Goal: Find contact information: Find contact information

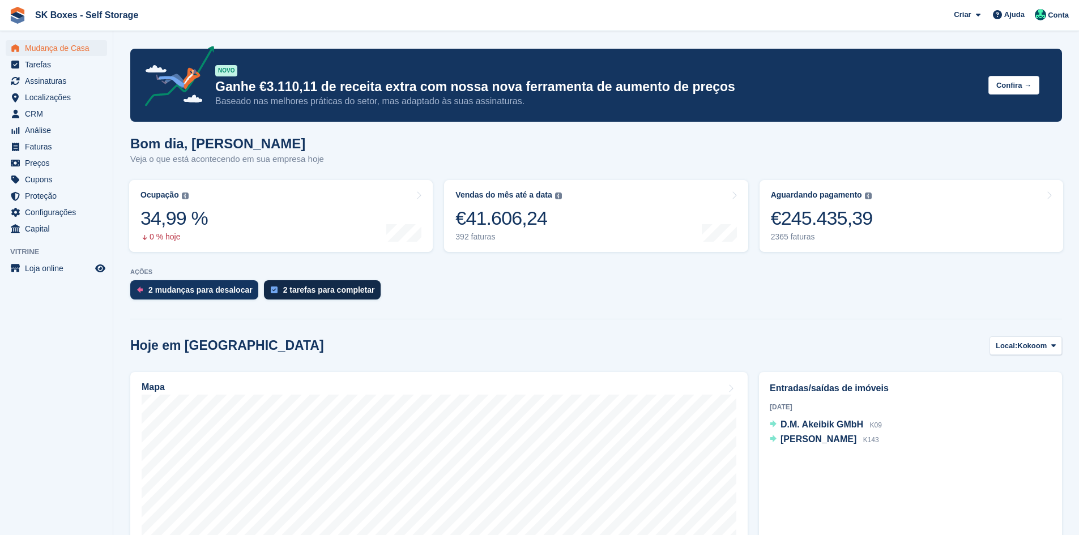
scroll to position [57, 0]
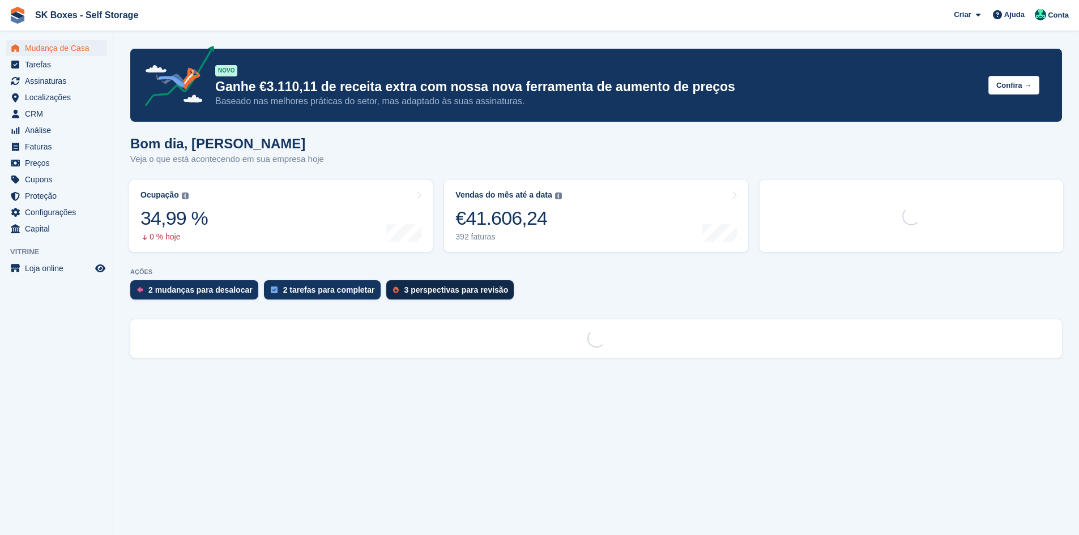
click at [414, 292] on div "3 perspectivas para revisão" at bounding box center [456, 289] width 104 height 9
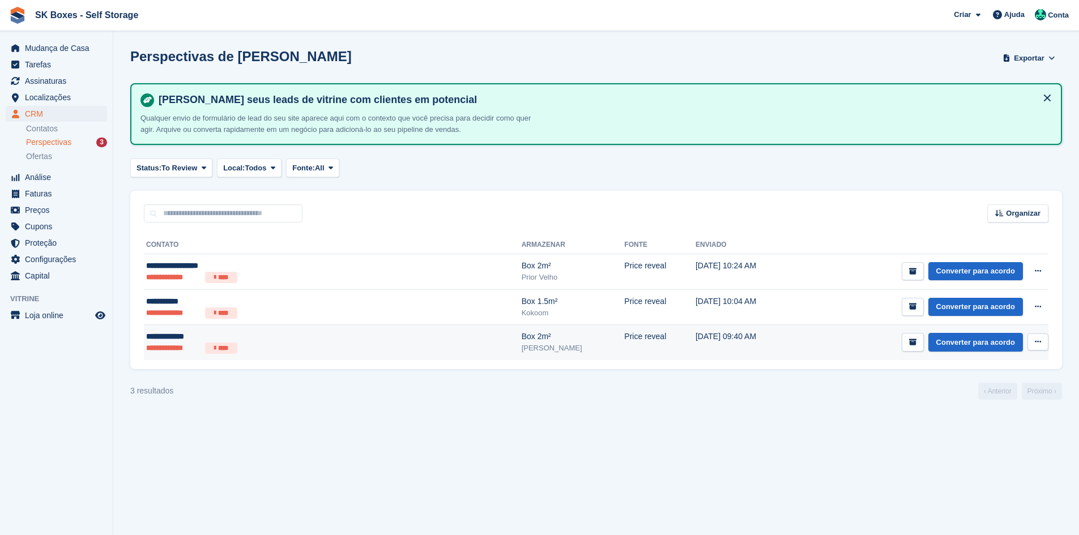
click at [521, 341] on div "Box 2m²" at bounding box center [572, 337] width 103 height 12
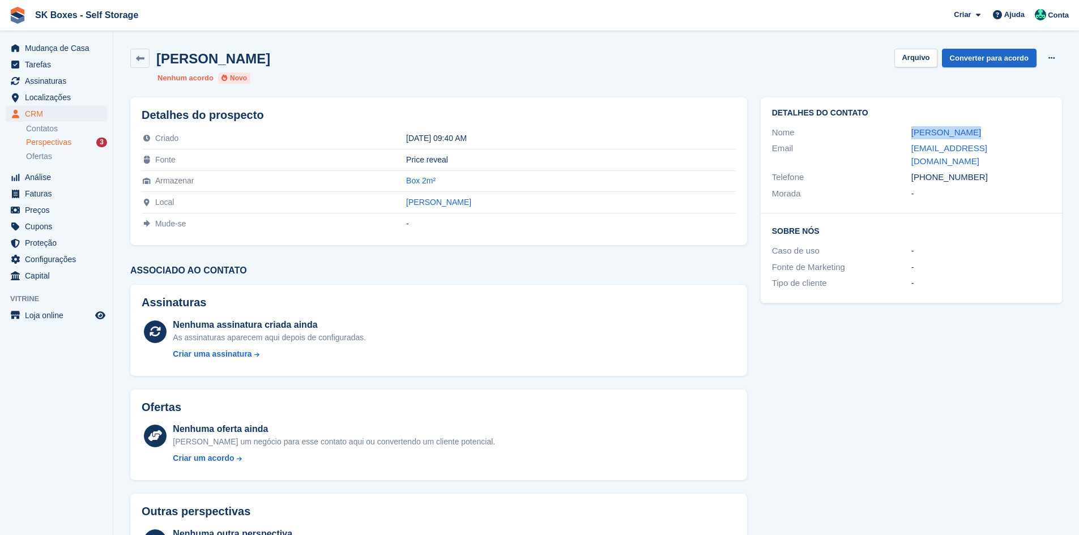
drag, startPoint x: 930, startPoint y: 130, endPoint x: 982, endPoint y: 129, distance: 51.5
click at [982, 129] on div "Nome Marina Borges" at bounding box center [911, 133] width 279 height 16
copy div "Marina Borges"
drag, startPoint x: 988, startPoint y: 157, endPoint x: 1034, endPoint y: 148, distance: 47.3
click at [1034, 148] on div "Email marina.borges74@hotmail.com" at bounding box center [911, 154] width 279 height 29
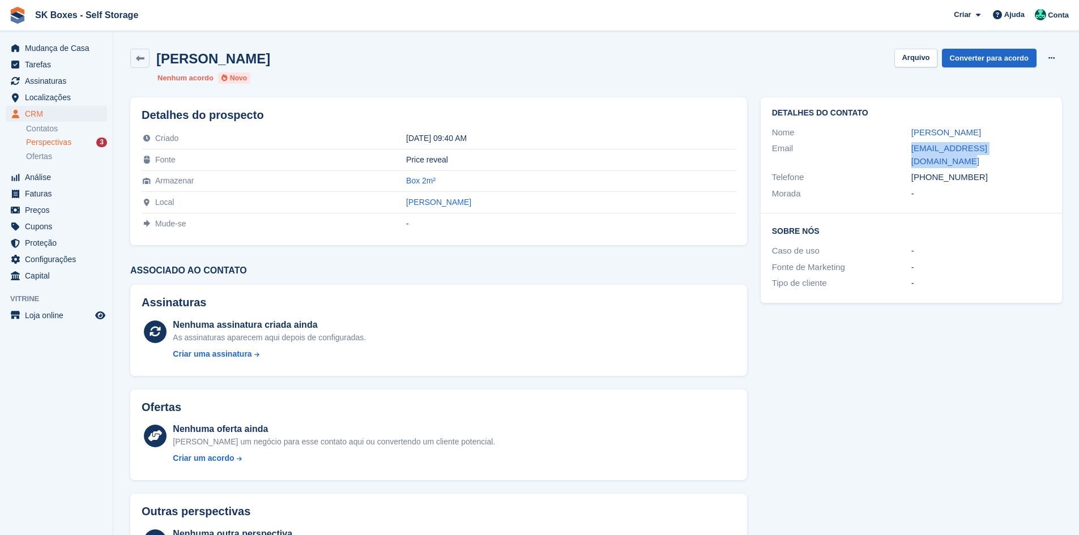
copy div "marina.borges74@hotmail.com"
drag, startPoint x: 979, startPoint y: 169, endPoint x: 932, endPoint y: 166, distance: 47.6
click at [932, 171] on div "+351934630139" at bounding box center [980, 177] width 139 height 13
copy div "934630139"
click at [915, 58] on button "Arquivo" at bounding box center [915, 58] width 42 height 19
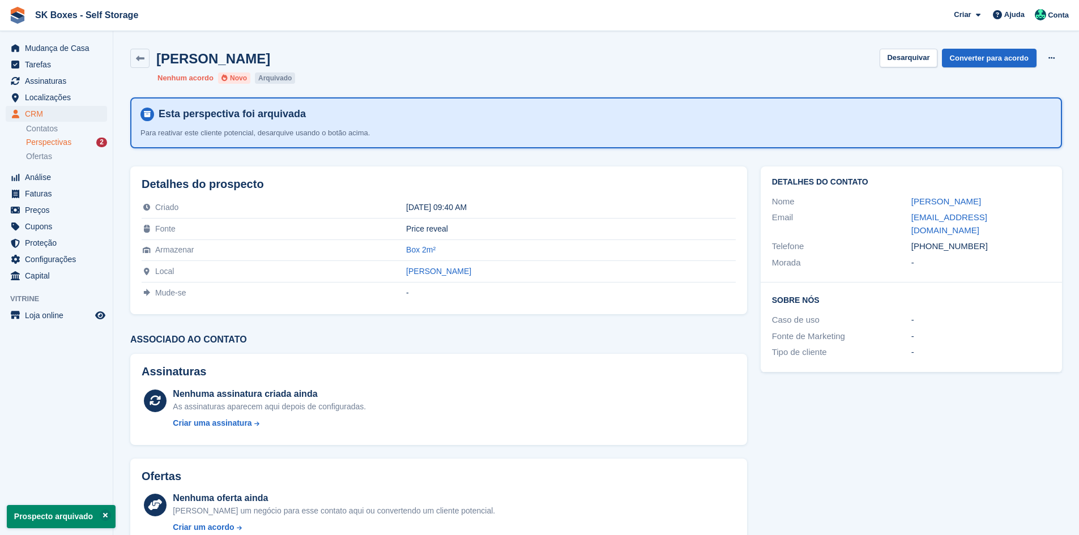
click at [58, 144] on span "Perspectivas" at bounding box center [48, 142] width 45 height 11
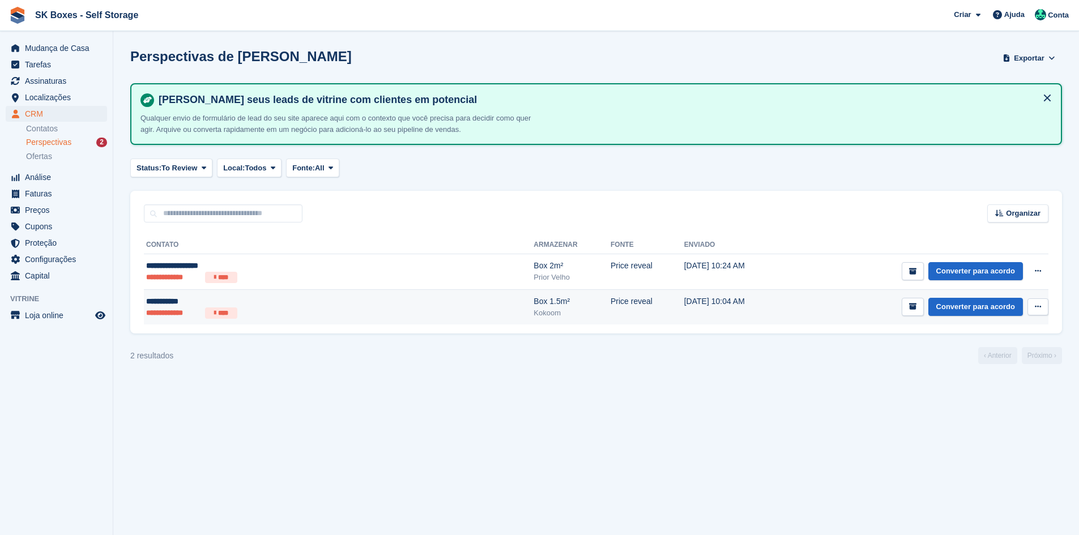
click at [308, 299] on div "**********" at bounding box center [256, 302] width 220 height 12
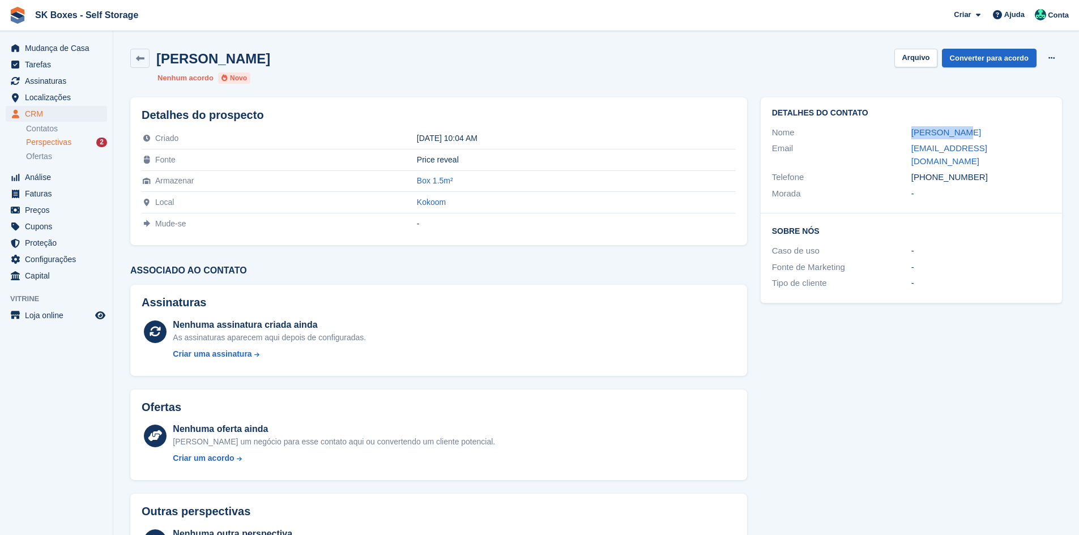
drag, startPoint x: 870, startPoint y: 125, endPoint x: 975, endPoint y: 123, distance: 104.7
click at [975, 123] on div "Detalhes do contato Nome Ana Marques Email anamar04201145@gmail.com Telefone +3…" at bounding box center [910, 155] width 301 height 116
copy div "Ana Marques"
drag, startPoint x: 905, startPoint y: 148, endPoint x: 1025, endPoint y: 147, distance: 120.0
click at [1025, 147] on div "Email anamar04201145@gmail.com" at bounding box center [911, 154] width 279 height 29
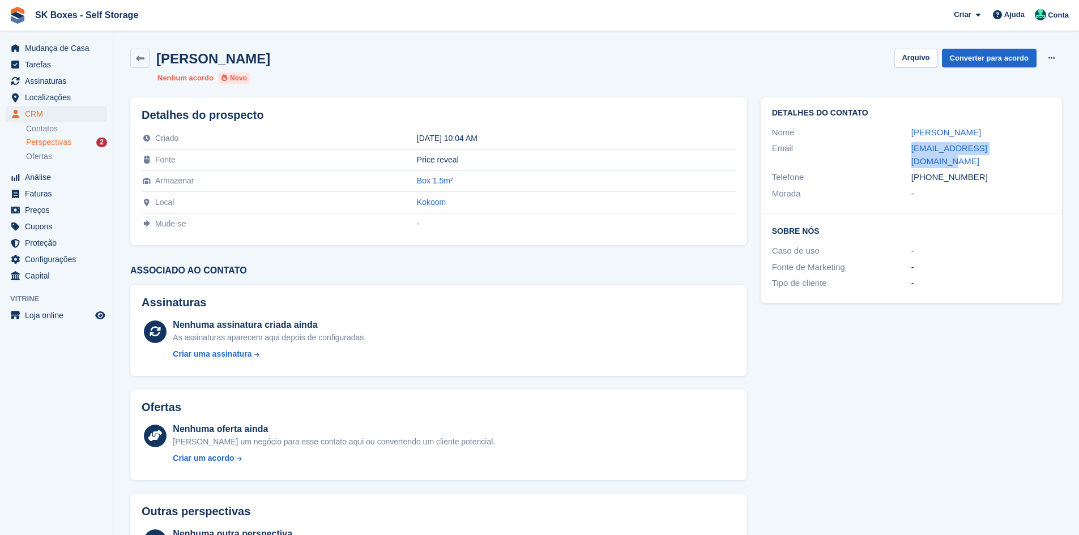
copy div "anamar04201145@gmail.com"
drag, startPoint x: 994, startPoint y: 172, endPoint x: 930, endPoint y: 161, distance: 65.0
click at [930, 169] on div "Telefone +351933907987" at bounding box center [911, 177] width 279 height 16
copy div "933907987"
click at [925, 51] on button "Arquivo" at bounding box center [915, 58] width 42 height 19
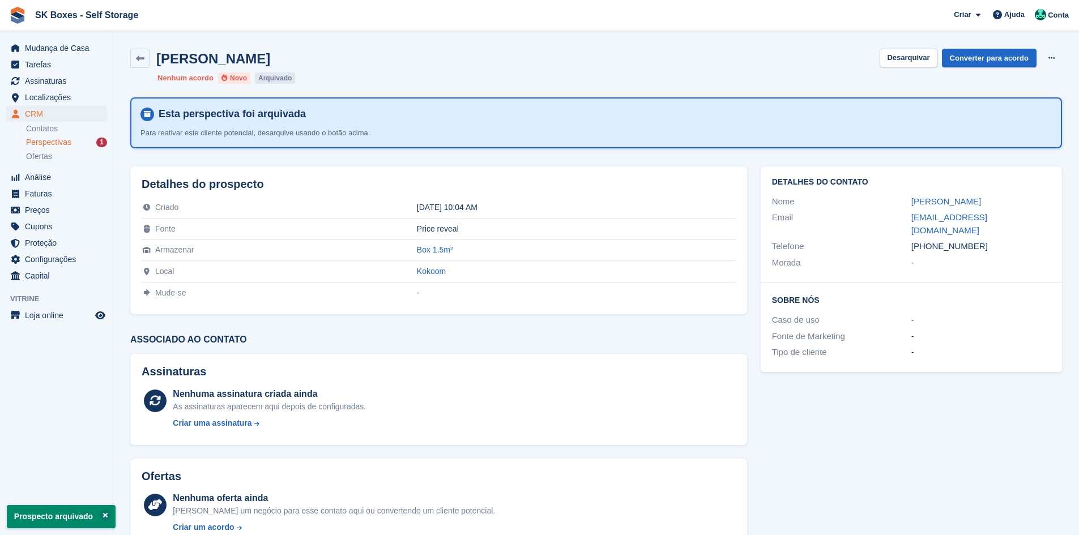
click at [75, 145] on div "Perspectivas 1" at bounding box center [66, 142] width 81 height 11
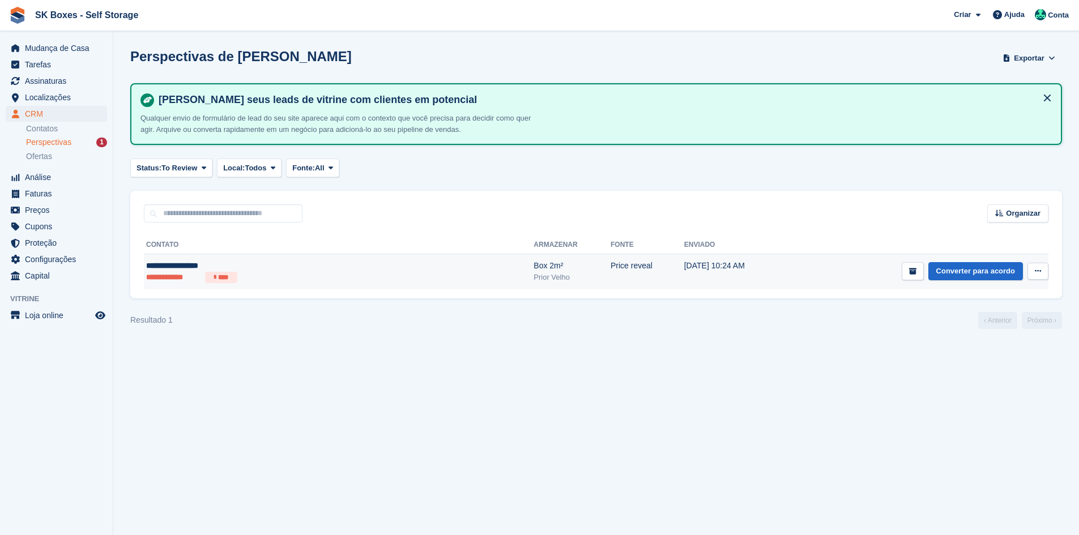
click at [251, 266] on div "**********" at bounding box center [256, 266] width 220 height 12
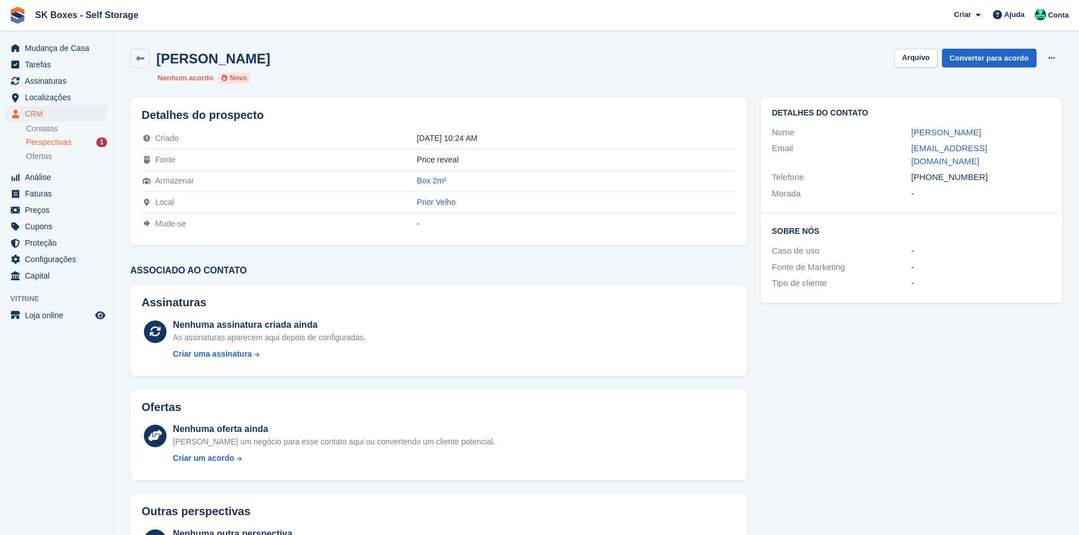
drag, startPoint x: 948, startPoint y: 130, endPoint x: 1030, endPoint y: 131, distance: 82.1
click at [1030, 131] on div "Nome [PERSON_NAME]" at bounding box center [911, 133] width 279 height 16
copy div "[PERSON_NAME]"
drag, startPoint x: 981, startPoint y: 166, endPoint x: 932, endPoint y: 157, distance: 49.6
click at [932, 169] on div "Telefone +351913811602" at bounding box center [911, 177] width 279 height 16
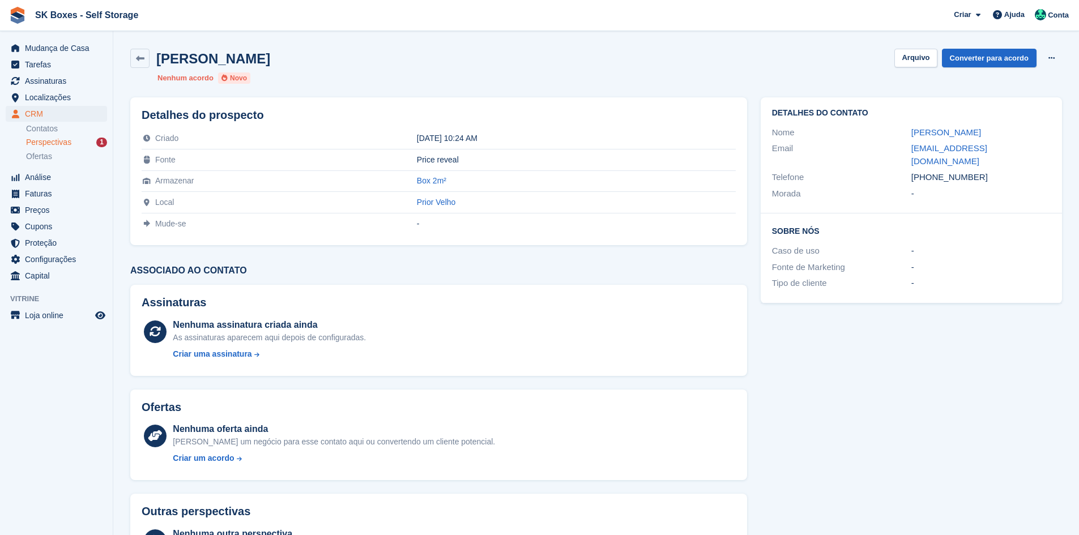
copy div "913811602"
drag, startPoint x: 898, startPoint y: 142, endPoint x: 1035, endPoint y: 144, distance: 137.6
click at [1035, 144] on div "Email nkotoemanenadine@gmail.com" at bounding box center [911, 154] width 279 height 29
copy div "nkotoemanenadine@gmail.com"
click at [85, 135] on ul "Contatos Perspectivas 1 Ofertas" at bounding box center [69, 142] width 87 height 41
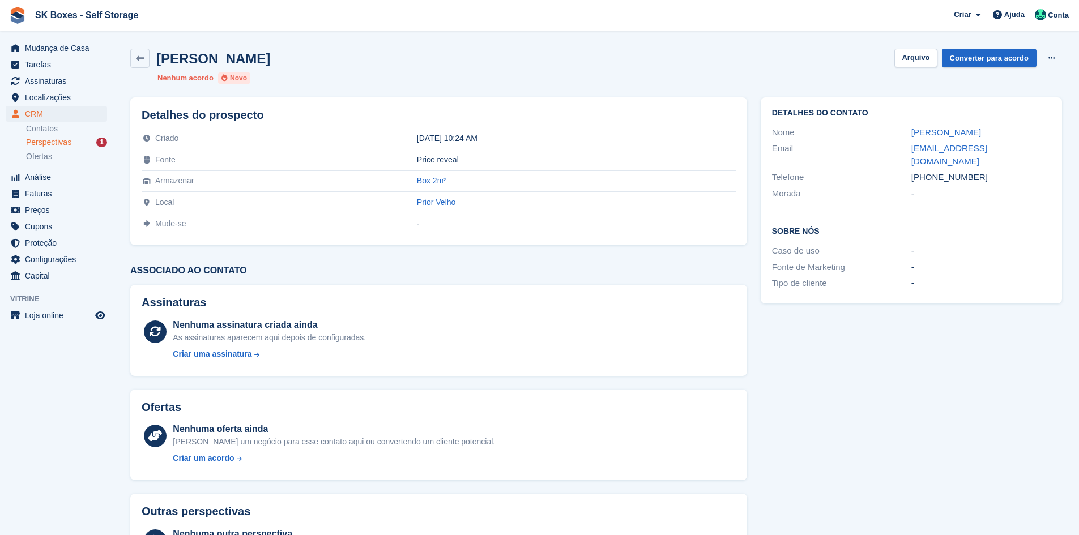
click at [88, 137] on div "Perspectivas 1" at bounding box center [66, 142] width 81 height 11
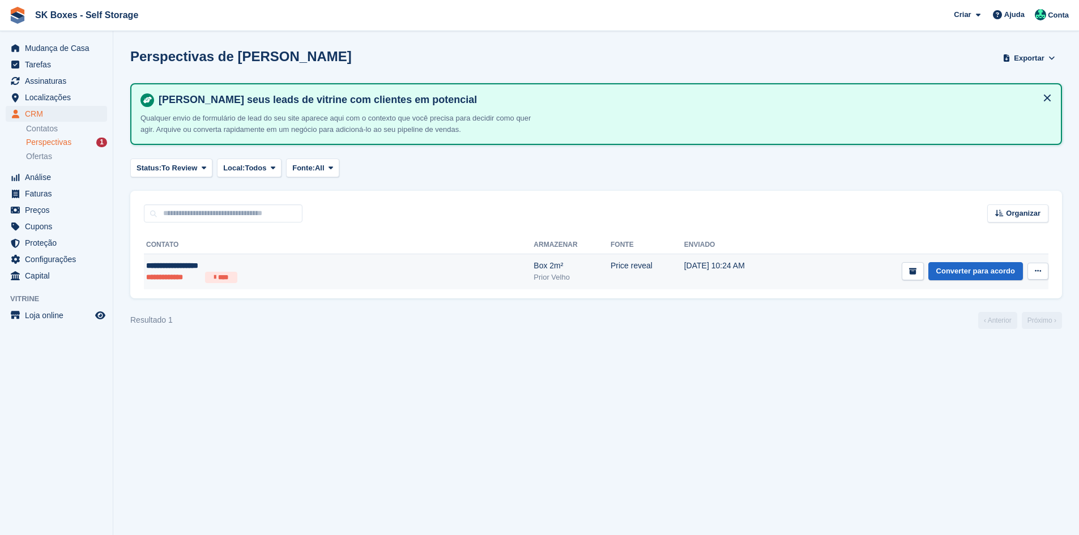
click at [790, 262] on td "Converter para acordo Ver contato Editar contato Excluir cliente potencial" at bounding box center [919, 271] width 258 height 35
click at [701, 265] on td "[DATE] 10:24 AM" at bounding box center [737, 271] width 106 height 35
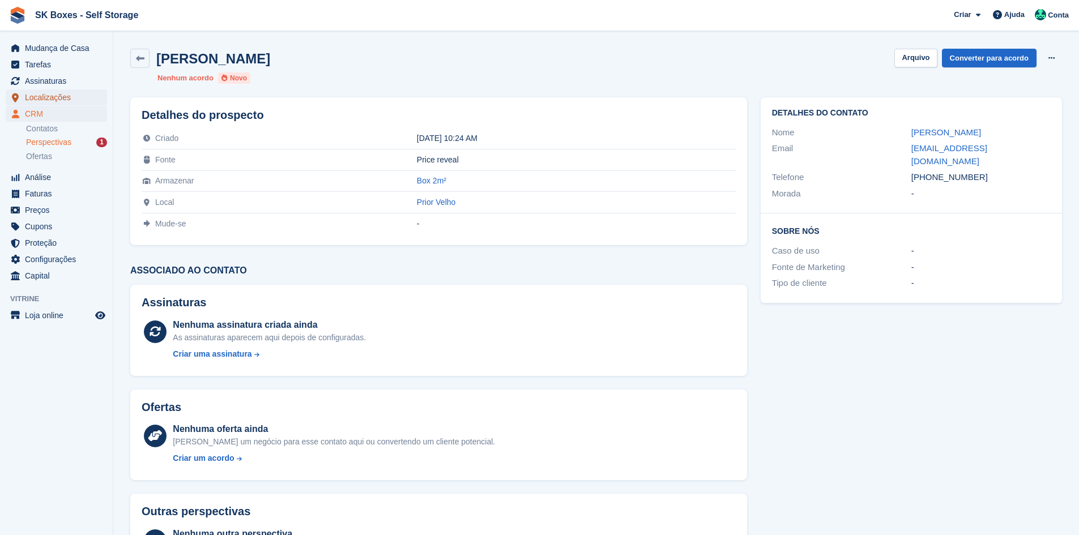
click at [70, 101] on span "Localizações" at bounding box center [59, 97] width 68 height 16
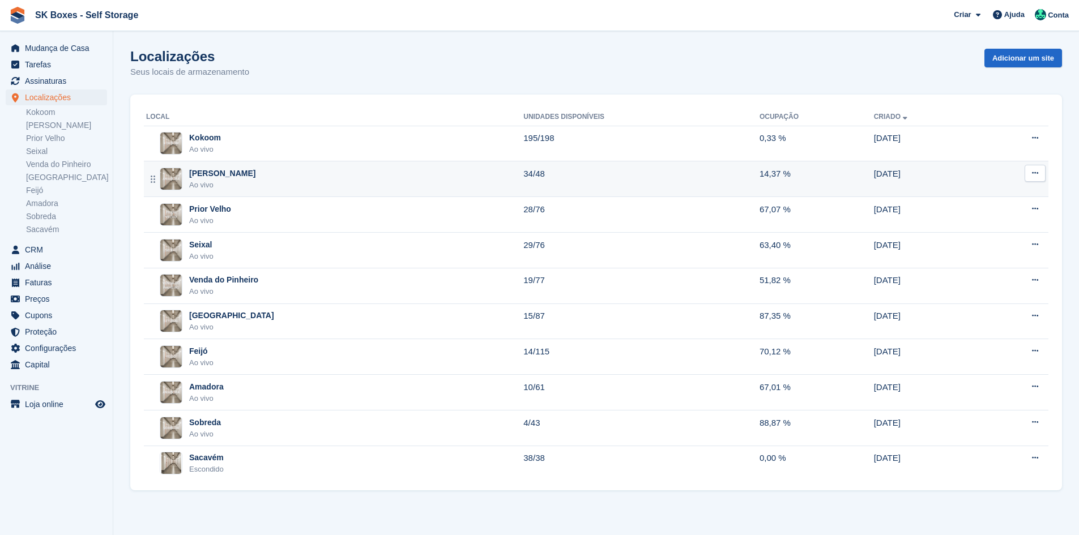
click at [322, 189] on div "Amadora II Ao vivo" at bounding box center [334, 179] width 377 height 23
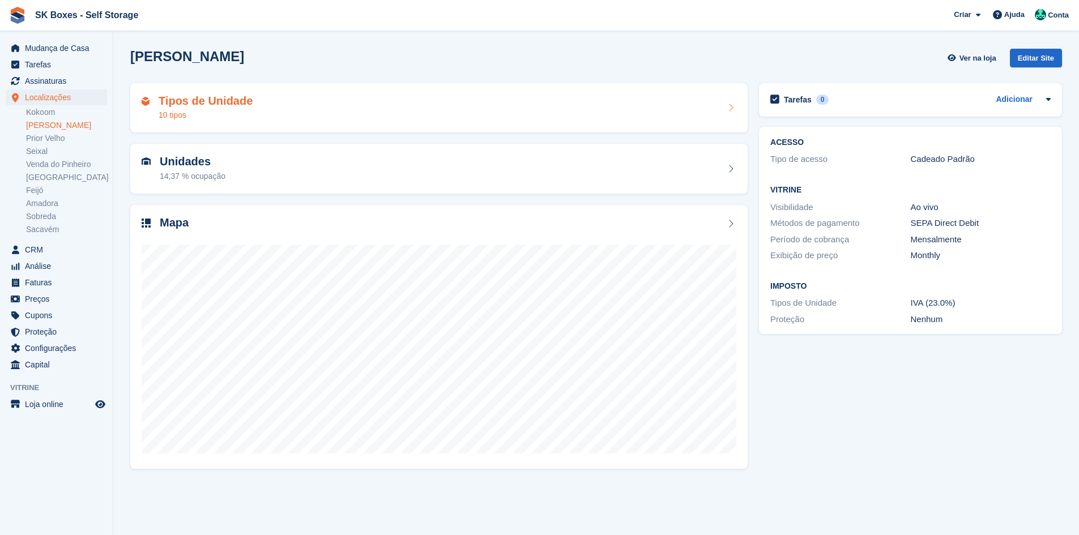
click at [411, 106] on div "Tipos de Unidade 10 tipos" at bounding box center [439, 108] width 594 height 27
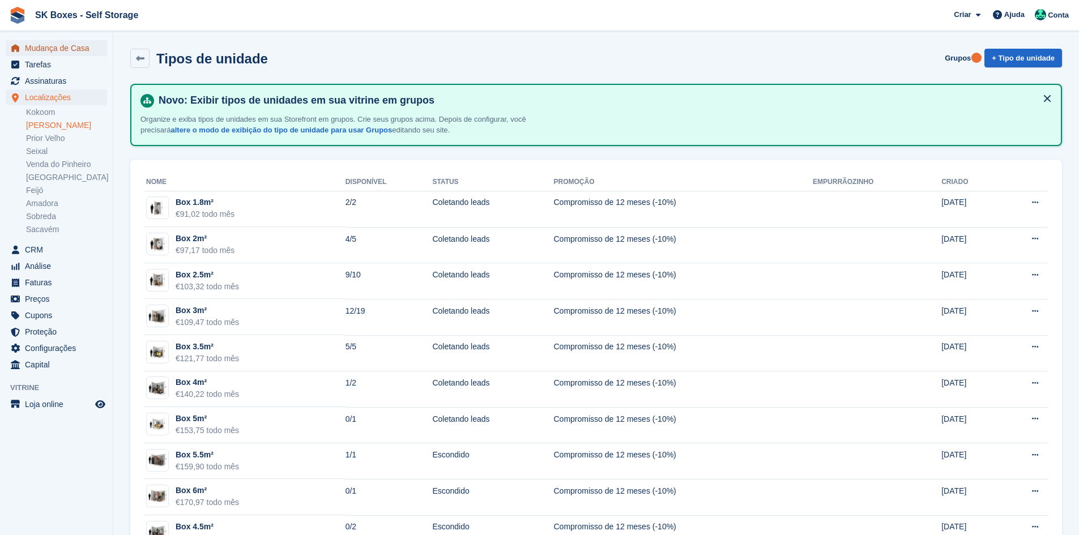
click at [59, 51] on span "Mudança de Casa" at bounding box center [59, 48] width 68 height 16
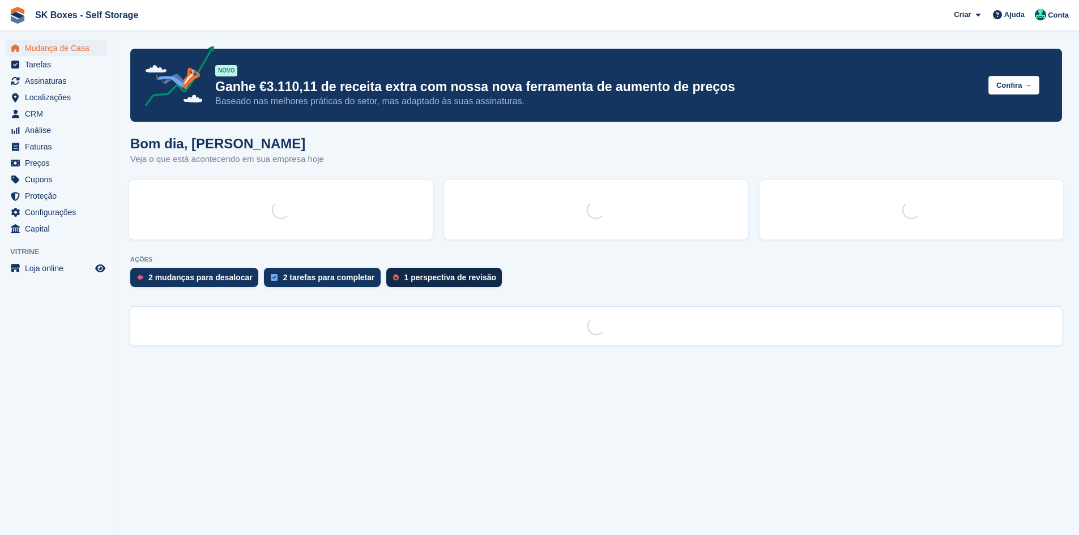
click at [425, 271] on div "1 perspectiva de revisão" at bounding box center [444, 277] width 116 height 19
click at [425, 282] on div "1 perspectiva de revisão" at bounding box center [450, 277] width 92 height 9
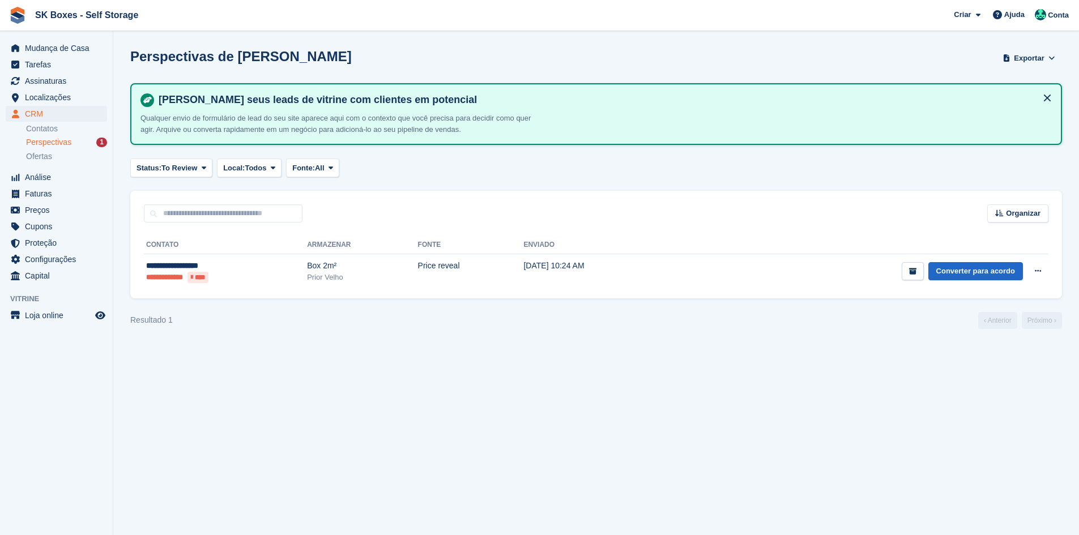
click at [418, 284] on body "SK Boxes - Self Storage Criar Subscrição [GEOGRAPHIC_DATA] Contato Negócio Desc…" at bounding box center [539, 267] width 1079 height 535
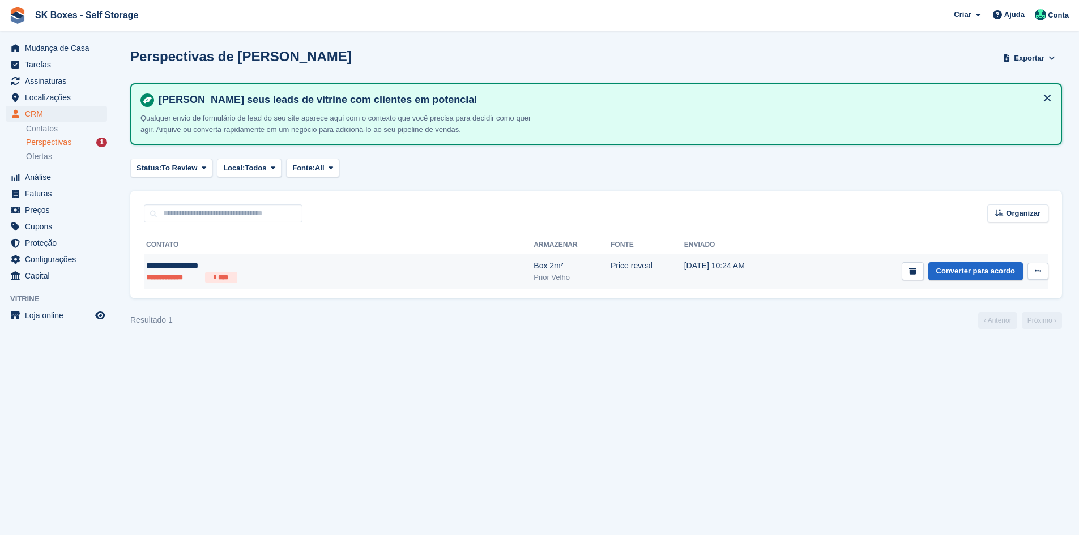
click at [263, 269] on div "**********" at bounding box center [256, 266] width 220 height 12
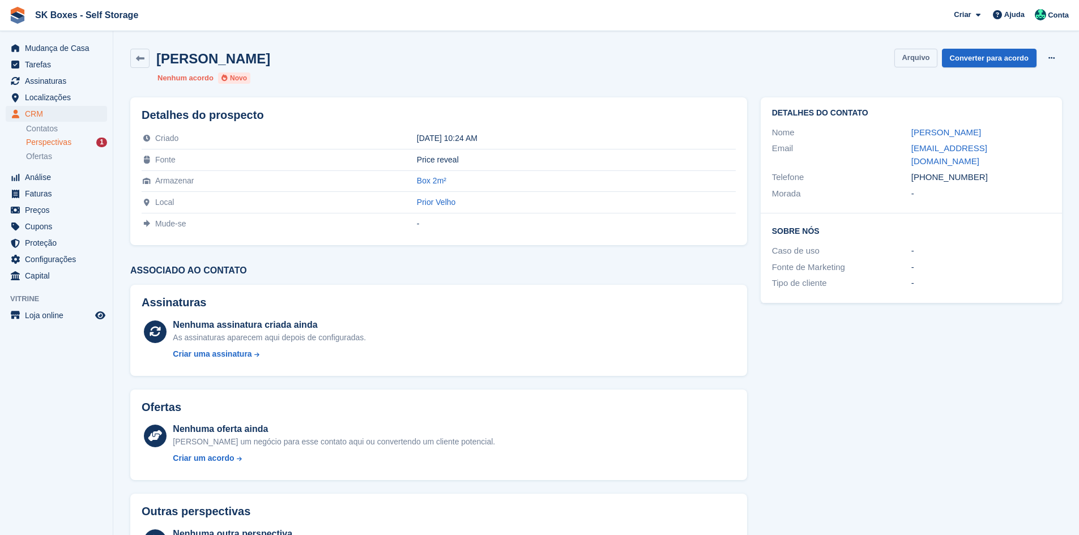
click at [903, 49] on button "Arquivo" at bounding box center [915, 58] width 42 height 19
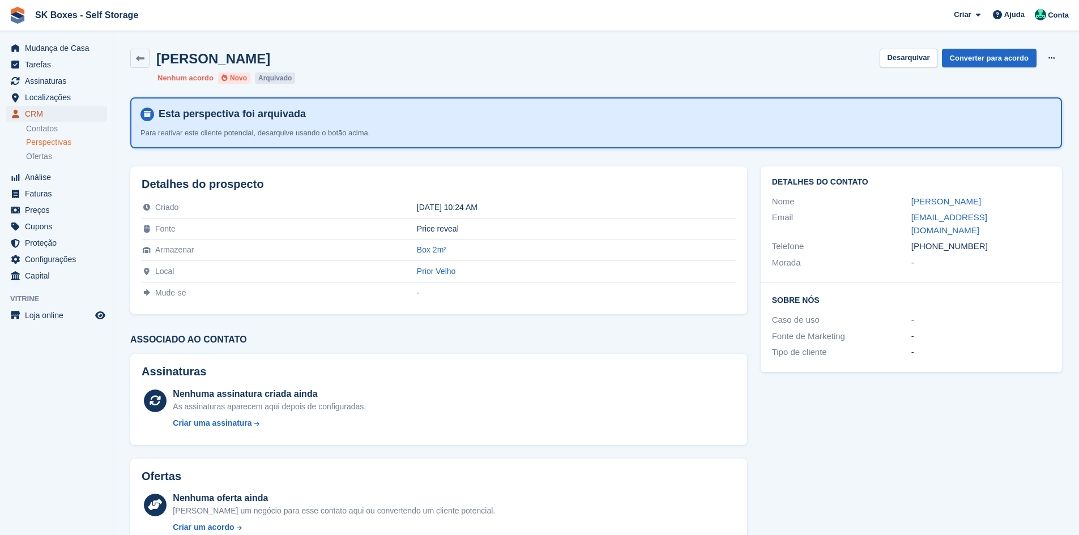
click at [37, 114] on span "CRM" at bounding box center [59, 114] width 68 height 16
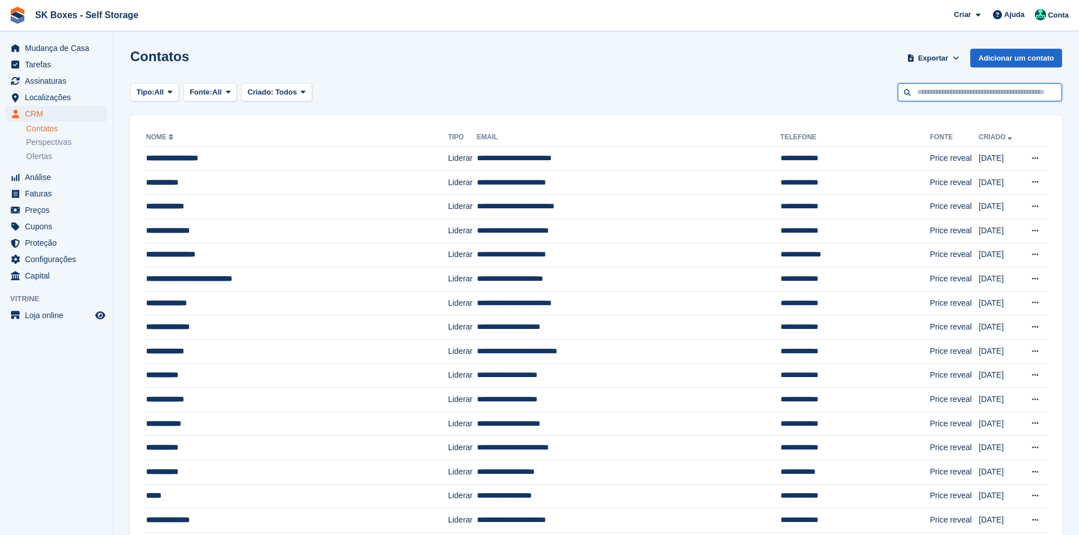
click at [966, 93] on input "text" at bounding box center [979, 92] width 164 height 19
paste input "**********"
type input "**********"
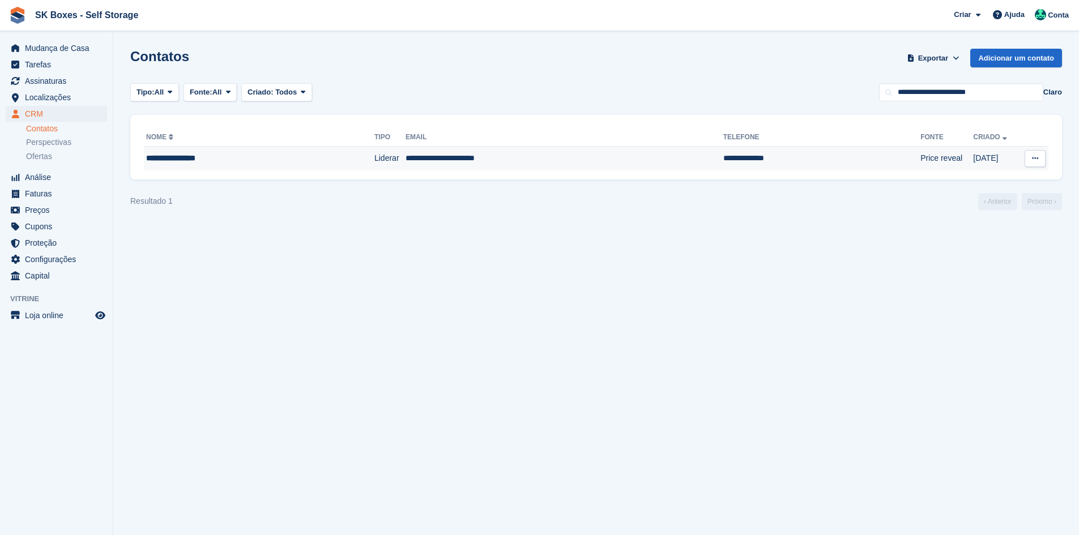
click at [723, 166] on td "**********" at bounding box center [822, 159] width 198 height 24
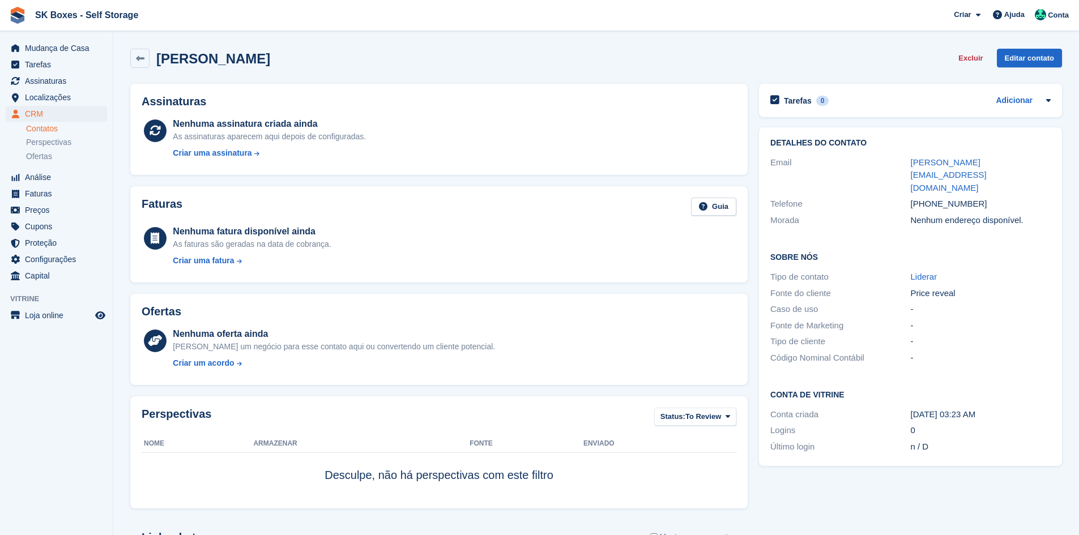
click at [42, 126] on link "Contatos" at bounding box center [66, 128] width 81 height 11
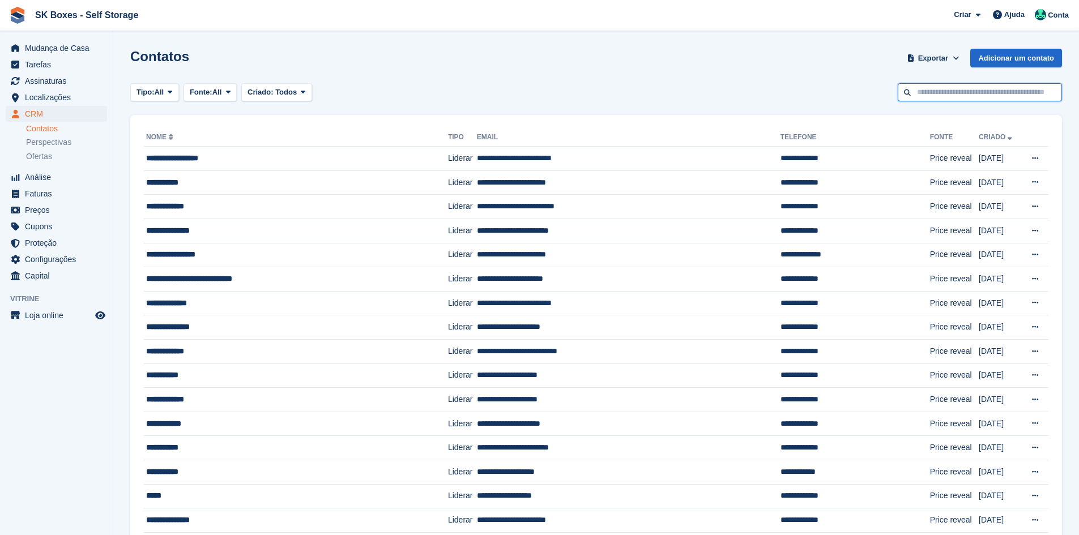
click at [987, 86] on input "text" at bounding box center [979, 92] width 164 height 19
paste input "**********"
type input "**********"
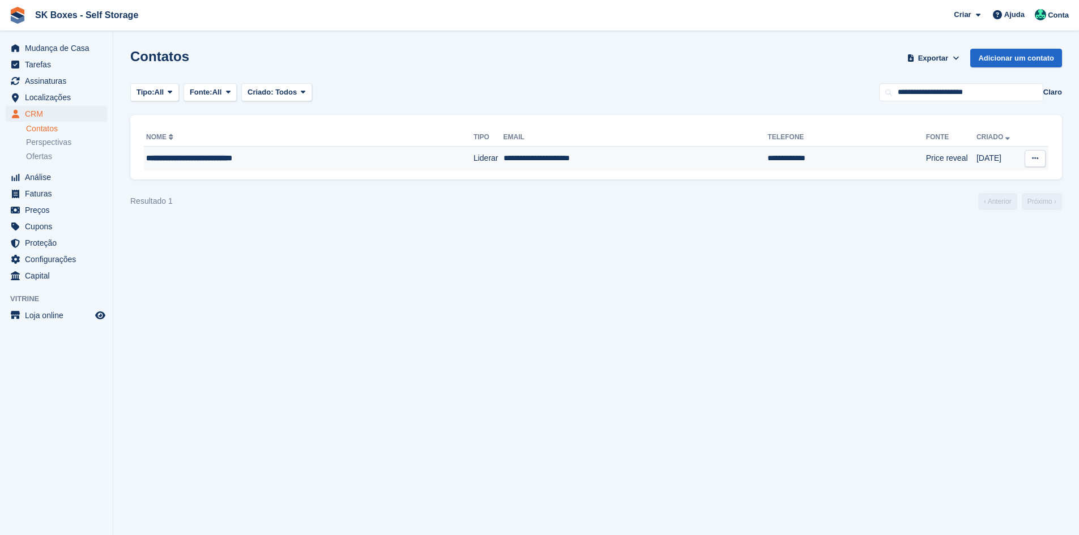
click at [794, 165] on td "**********" at bounding box center [846, 159] width 158 height 24
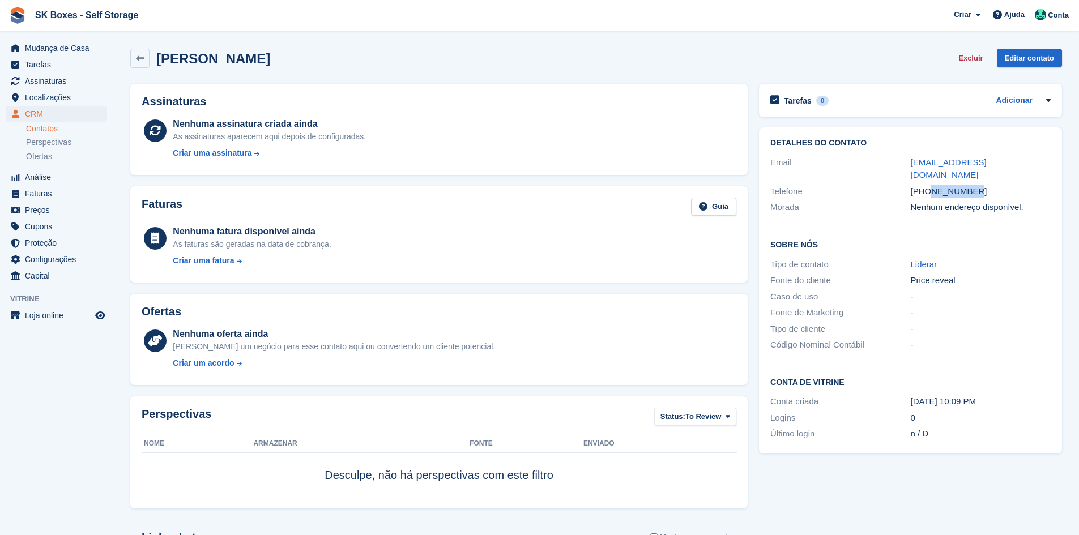
drag, startPoint x: 978, startPoint y: 179, endPoint x: 930, endPoint y: 179, distance: 47.6
click at [930, 185] on div "[PHONE_NUMBER]" at bounding box center [980, 191] width 140 height 13
copy div "932825702"
click at [65, 49] on span "Mudança de Casa" at bounding box center [59, 48] width 68 height 16
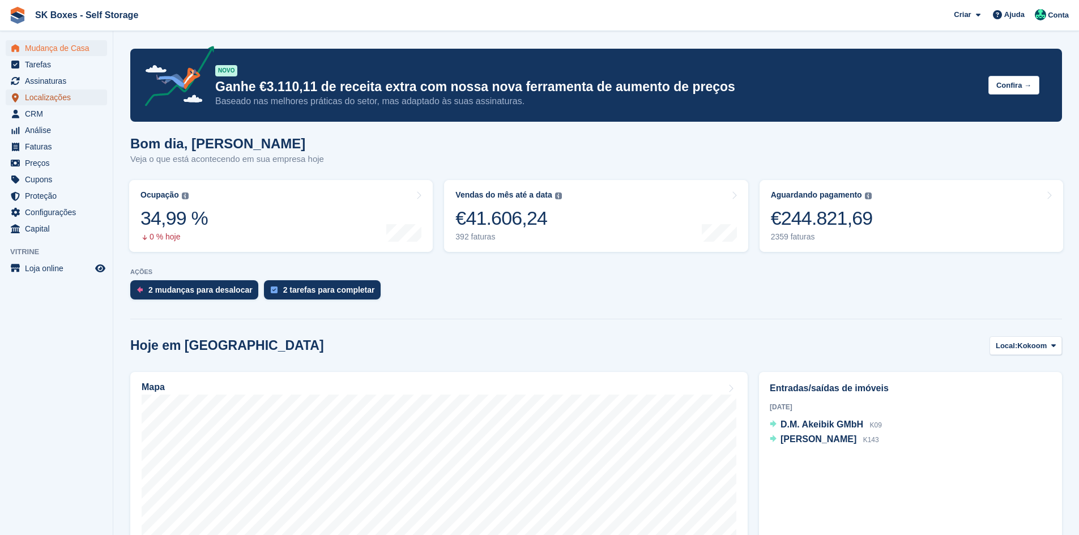
click at [42, 100] on span "Localizações" at bounding box center [59, 97] width 68 height 16
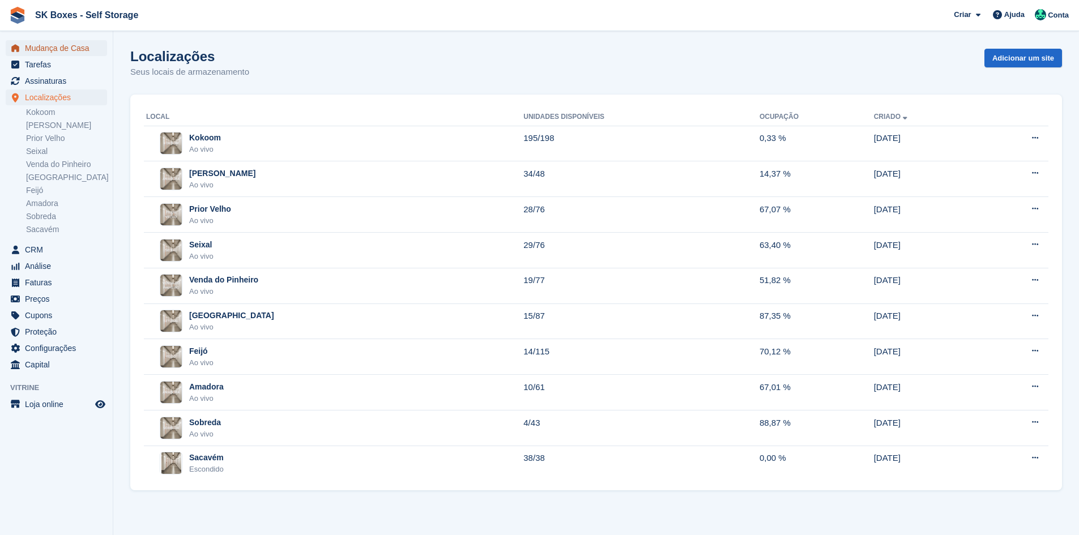
click at [53, 47] on span "Mudança de Casa" at bounding box center [59, 48] width 68 height 16
